Goal: Information Seeking & Learning: Learn about a topic

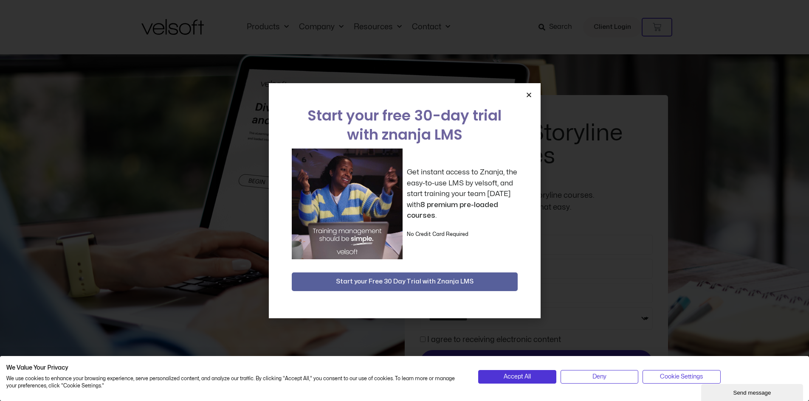
click at [529, 96] on icon "Close" at bounding box center [529, 95] width 6 height 6
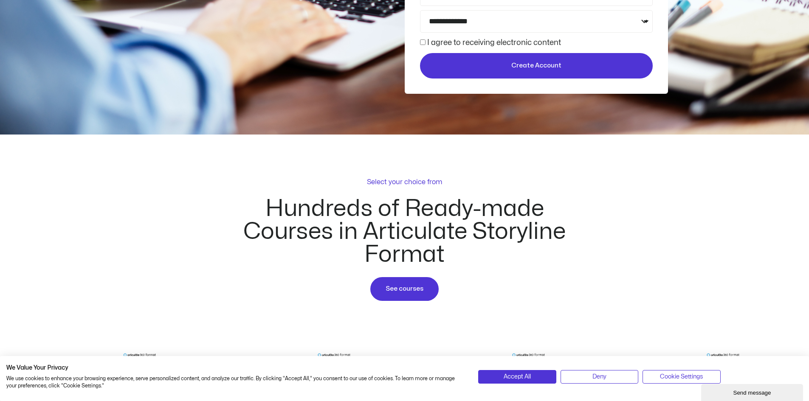
scroll to position [467, 0]
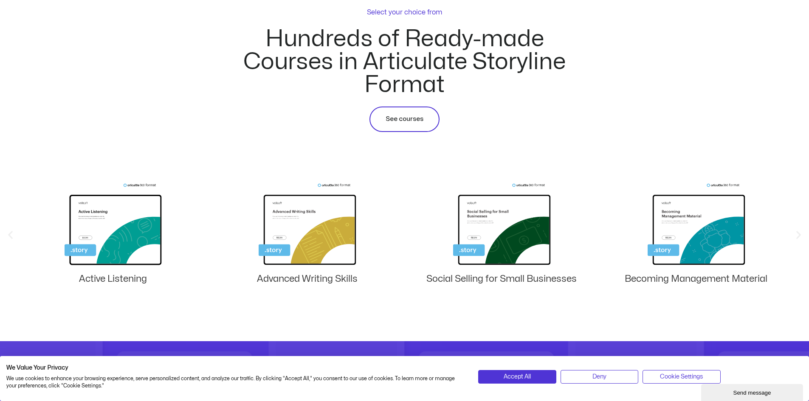
click at [415, 127] on link "See courses" at bounding box center [404, 119] width 70 height 25
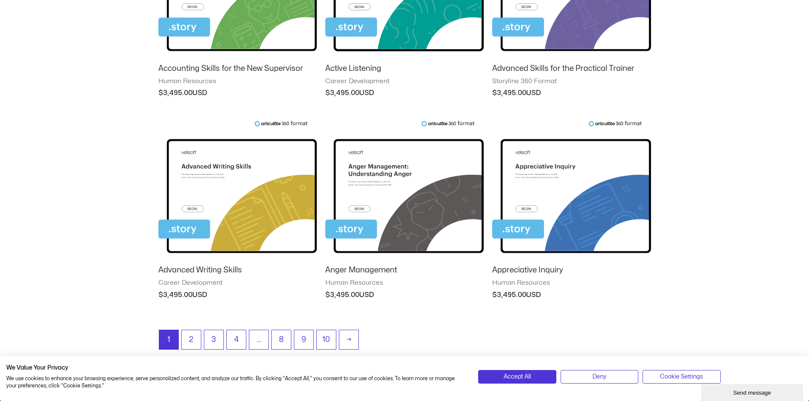
scroll to position [679, 0]
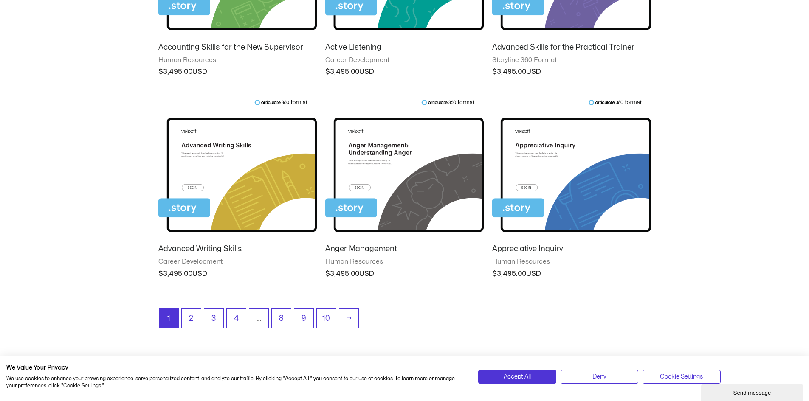
click at [267, 174] on img at bounding box center [237, 168] width 158 height 138
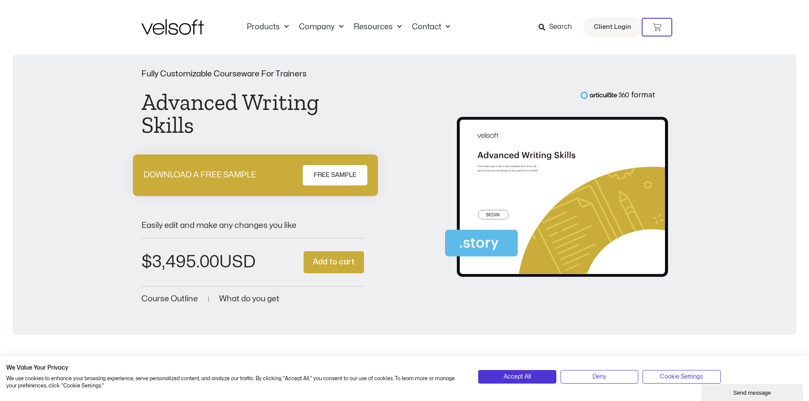
click at [498, 214] on img at bounding box center [556, 188] width 223 height 194
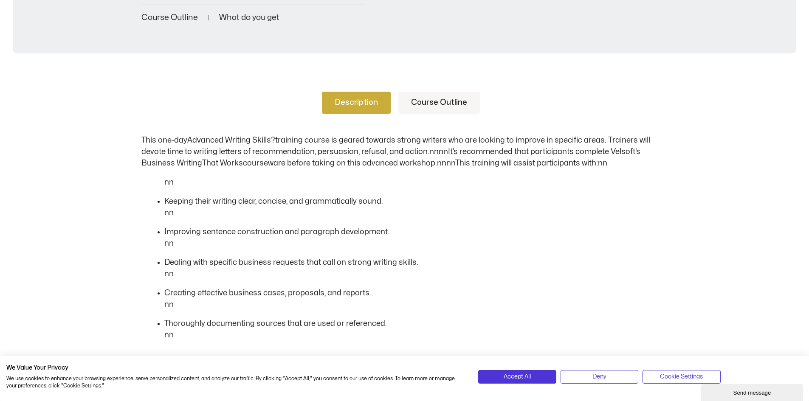
scroll to position [340, 0]
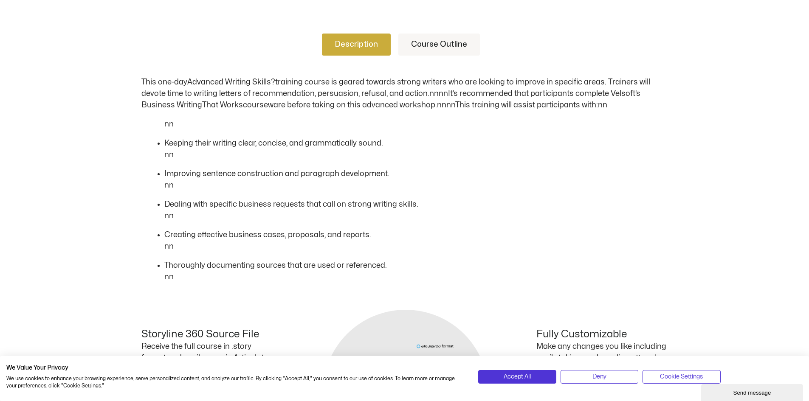
click at [440, 51] on link "Course Outline" at bounding box center [439, 45] width 82 height 22
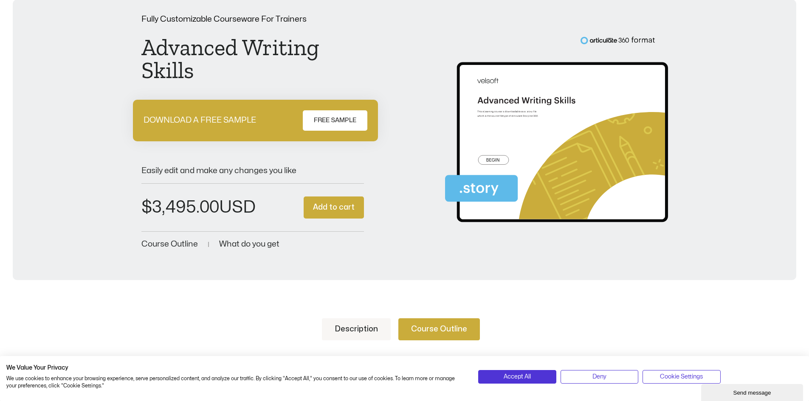
scroll to position [0, 0]
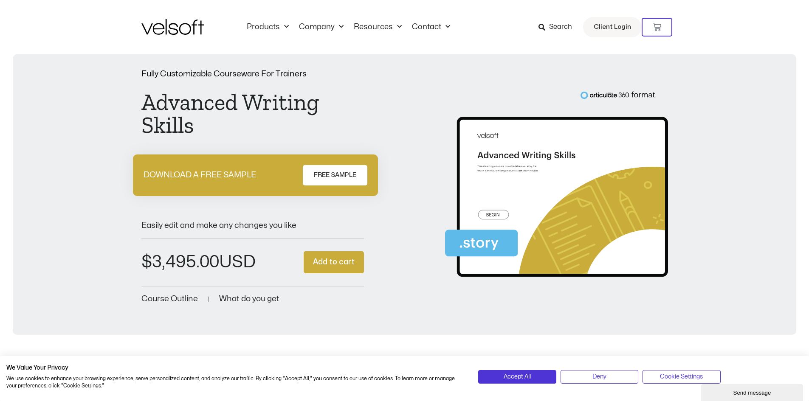
click at [228, 298] on span "What do you get" at bounding box center [249, 299] width 60 height 8
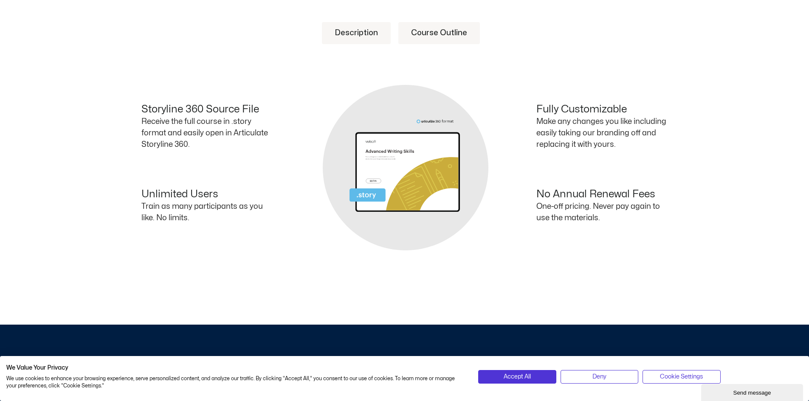
scroll to position [352, 0]
